Goal: Task Accomplishment & Management: Use online tool/utility

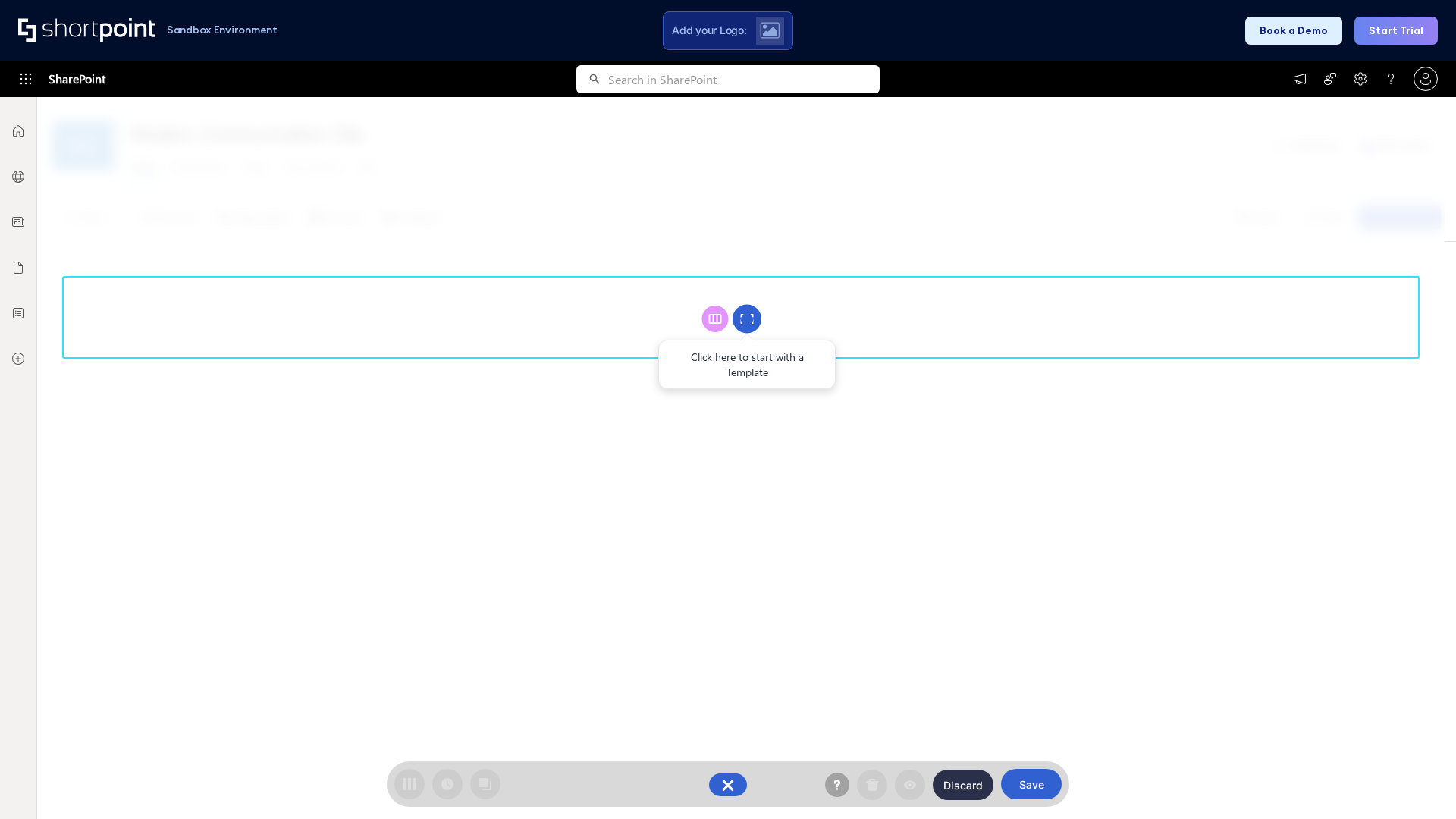
click at [747, 319] on circle at bounding box center [747, 319] width 29 height 29
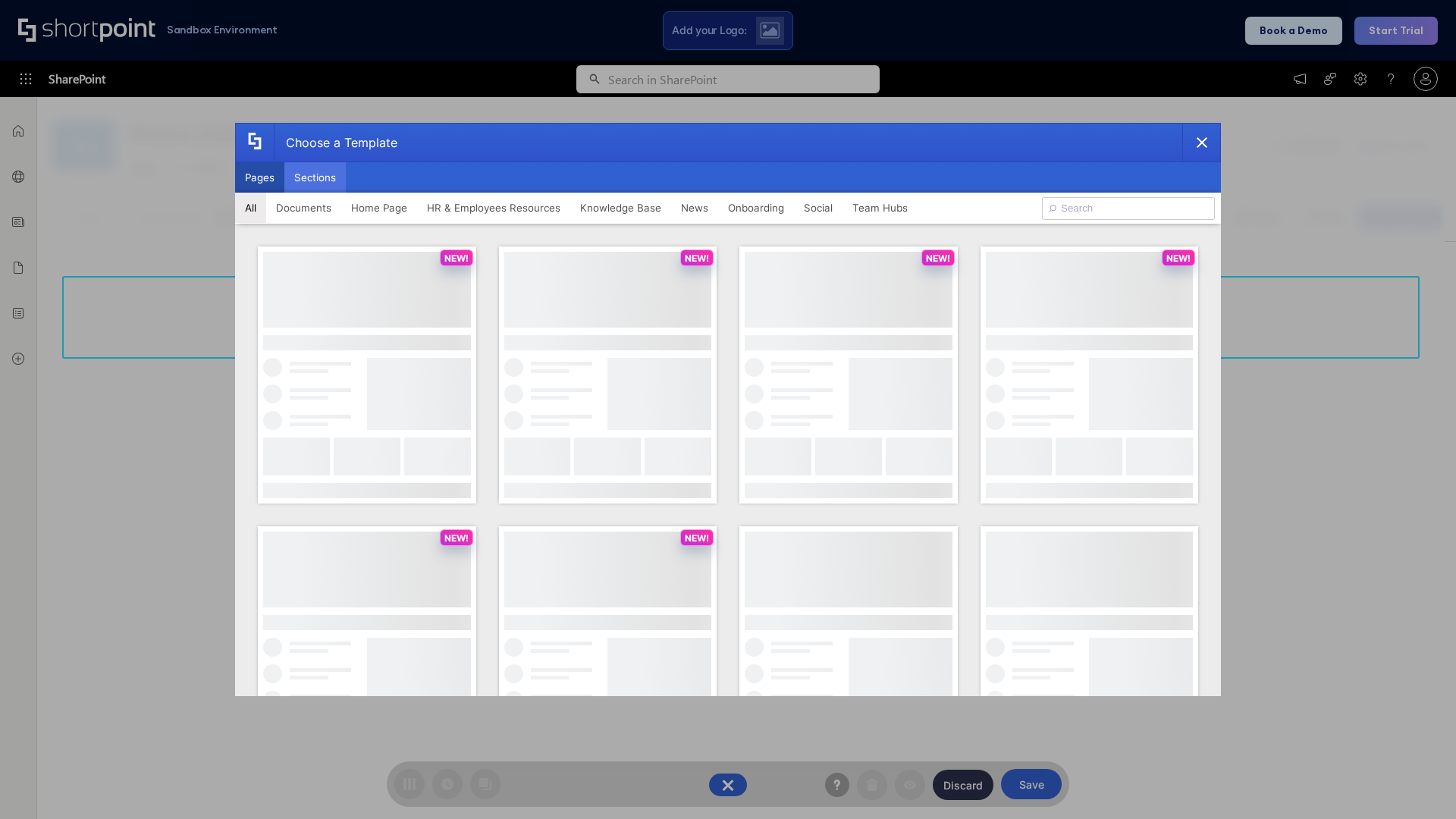
click at [314, 178] on button "Sections" at bounding box center [314, 178] width 62 height 30
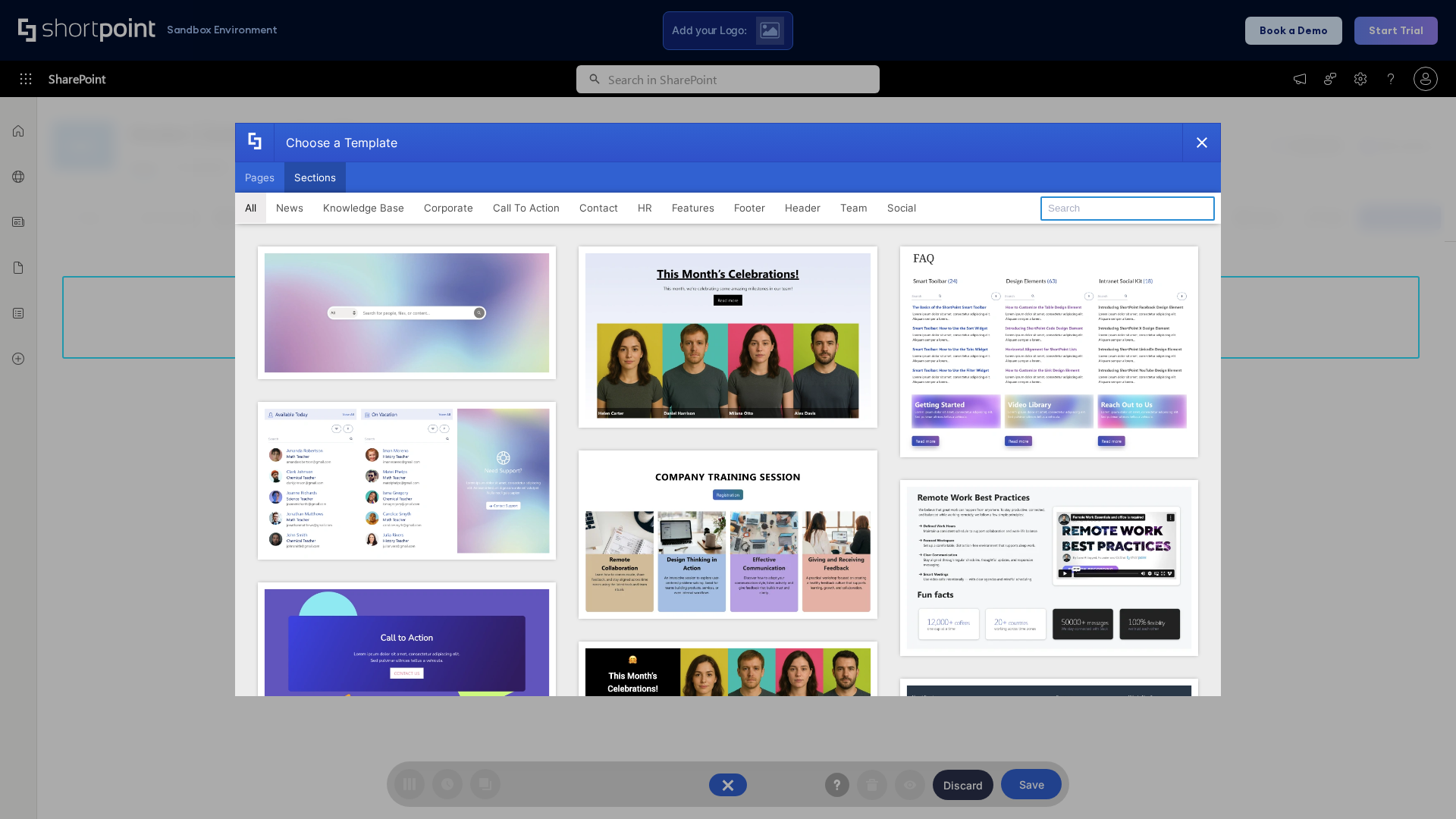
type input "Footer 3"
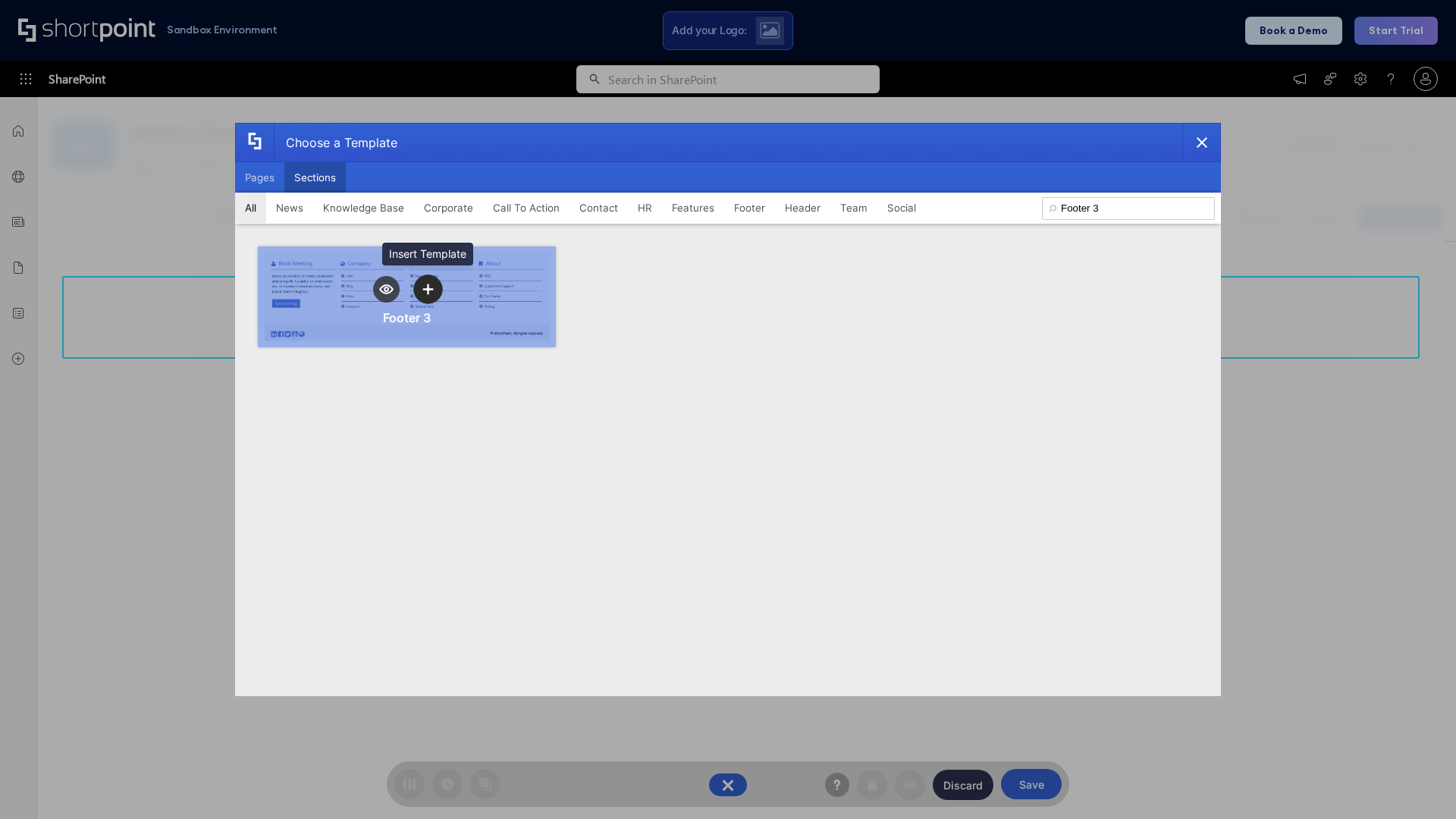
click at [428, 288] on icon "template selector" at bounding box center [428, 288] width 11 height 11
